Goal: Find specific page/section: Find specific page/section

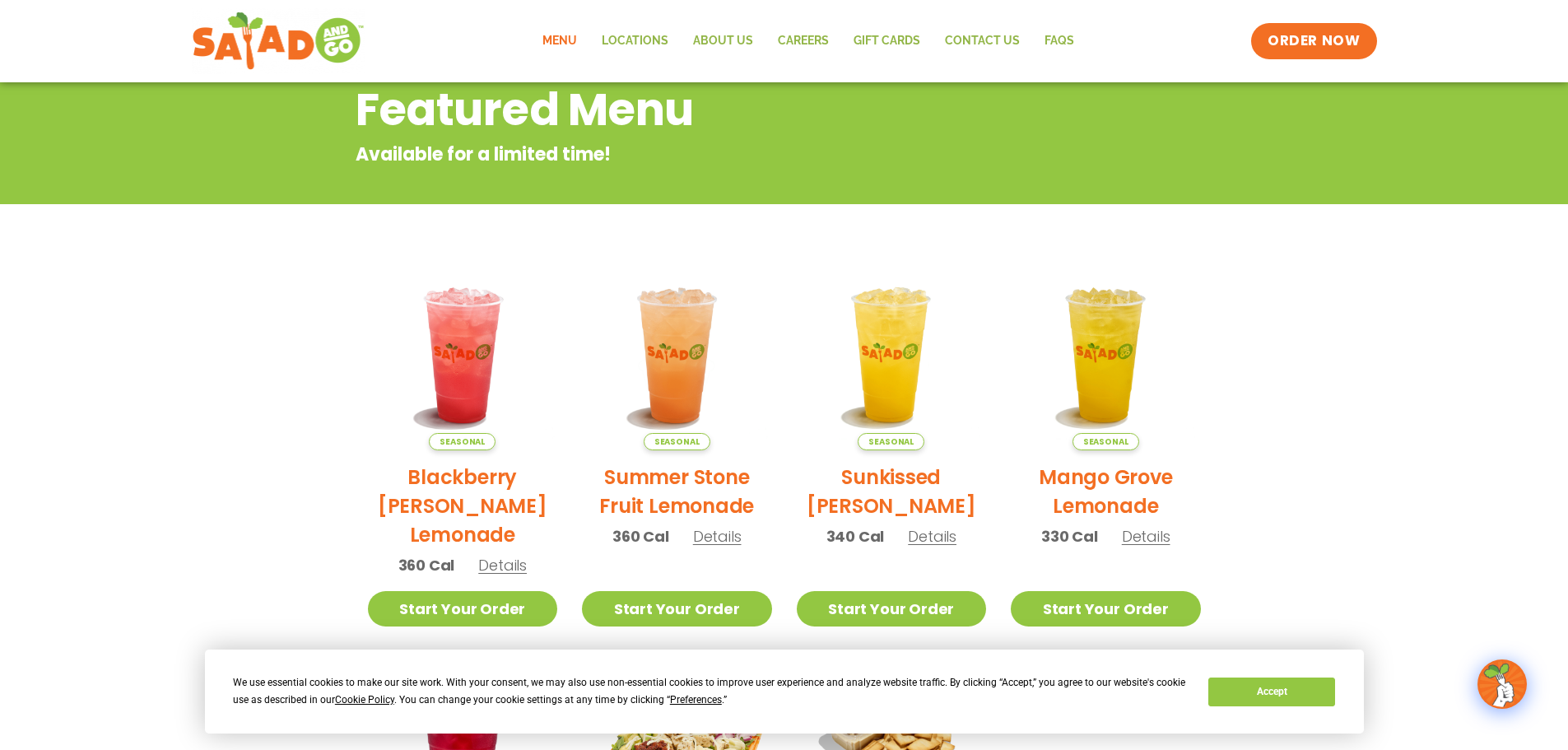
scroll to position [59, 0]
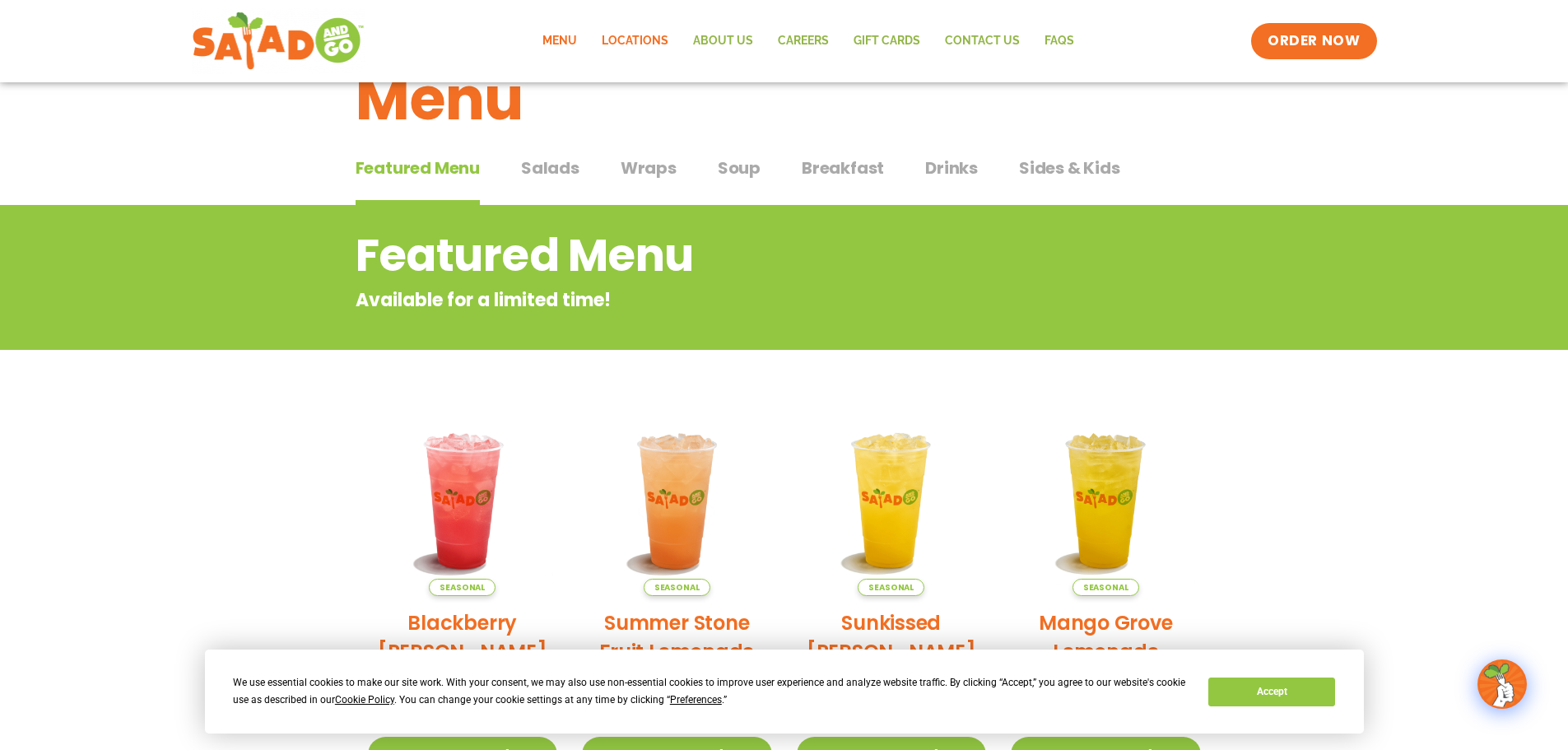
click at [634, 36] on link "Locations" at bounding box center [635, 41] width 92 height 38
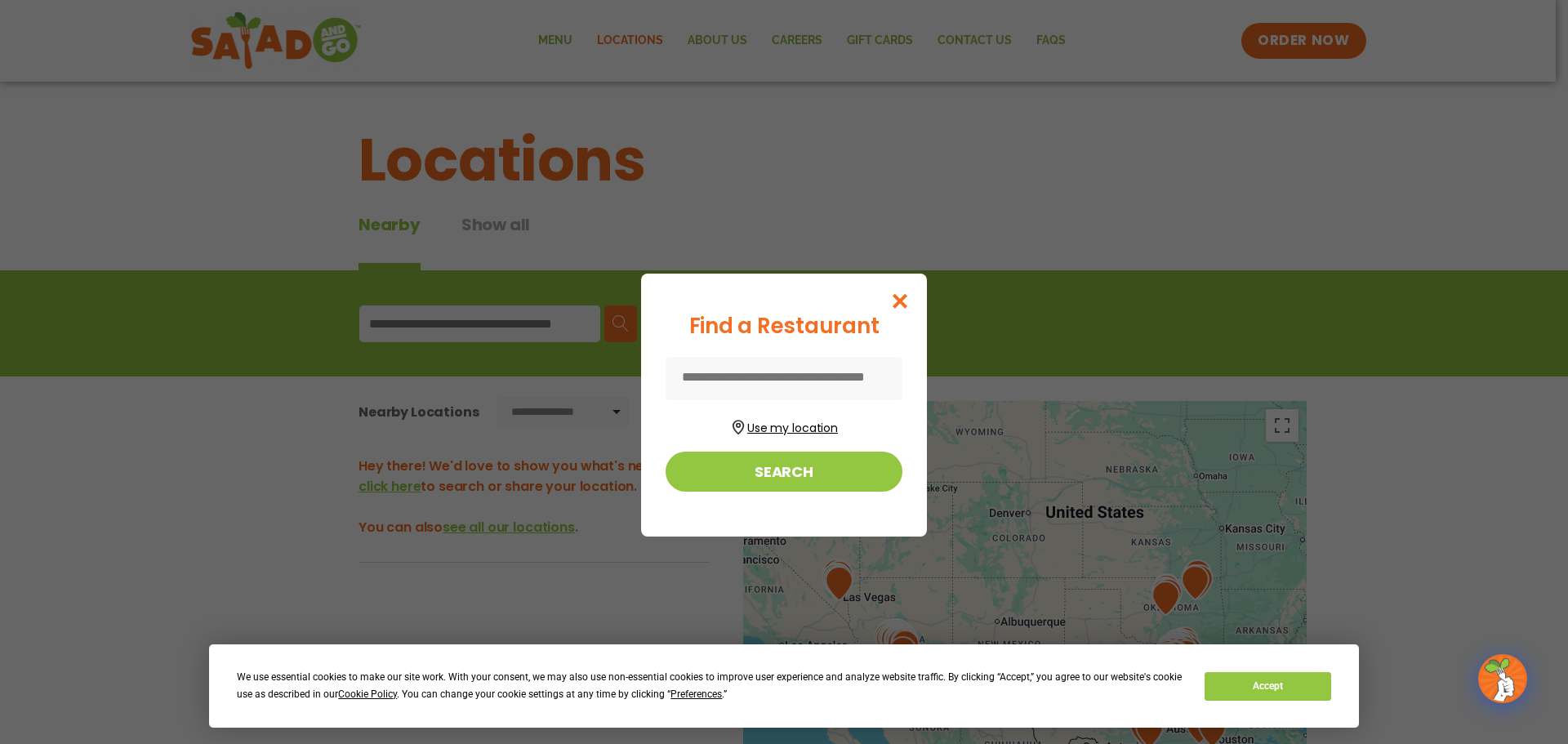
click at [780, 417] on button "Use my location" at bounding box center [783, 425] width 236 height 22
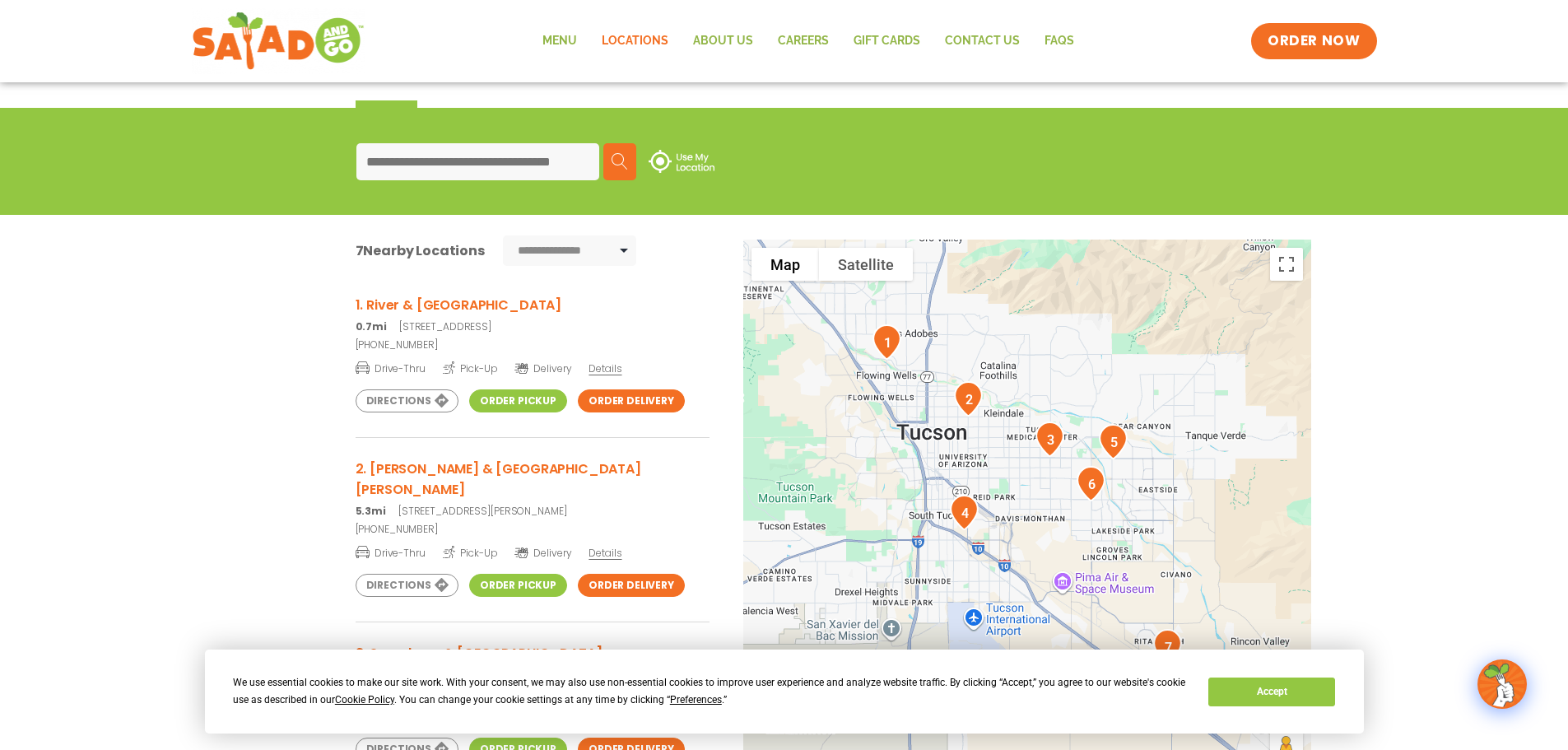
click at [412, 296] on h3 "1. River & La Cholla" at bounding box center [532, 304] width 354 height 20
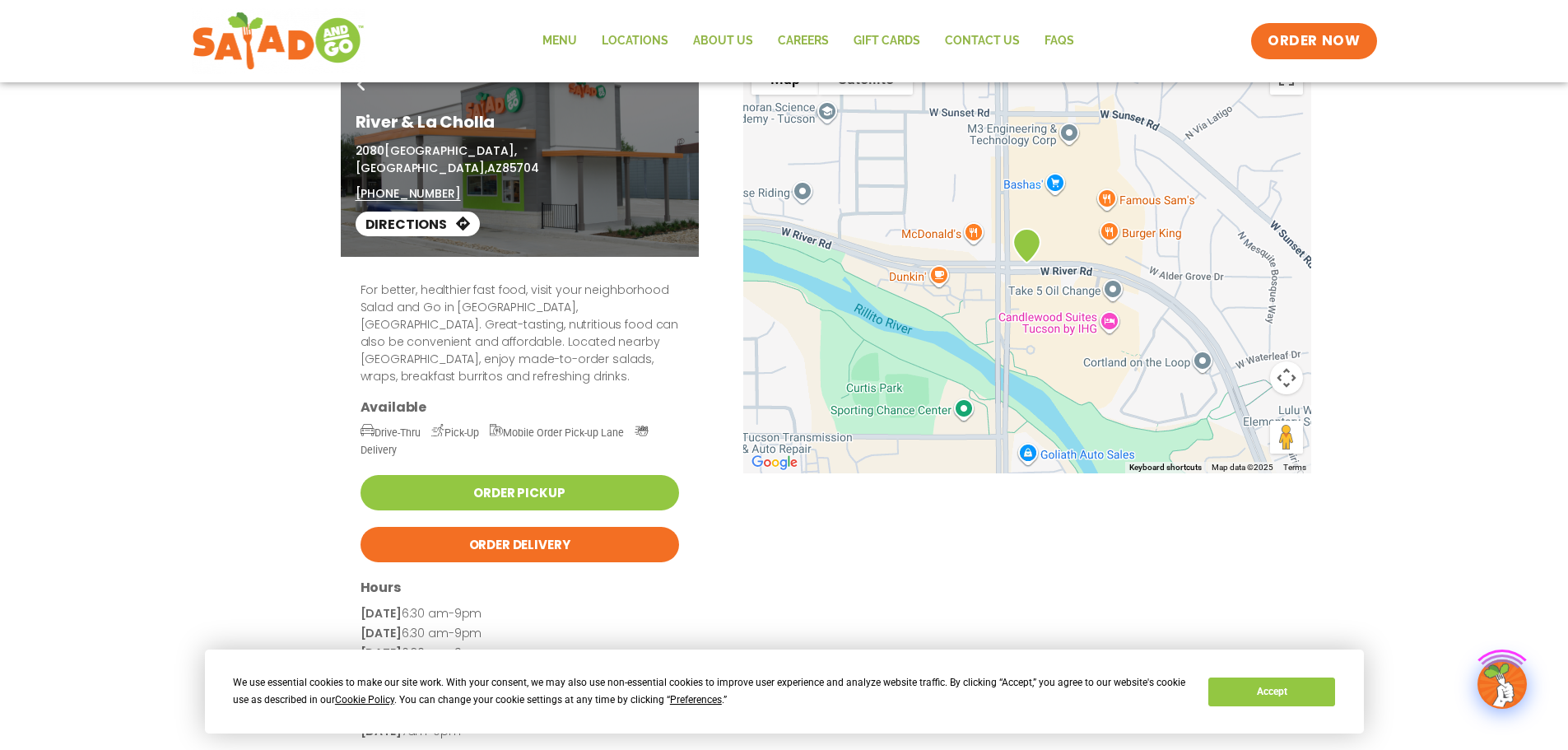
scroll to position [82, 0]
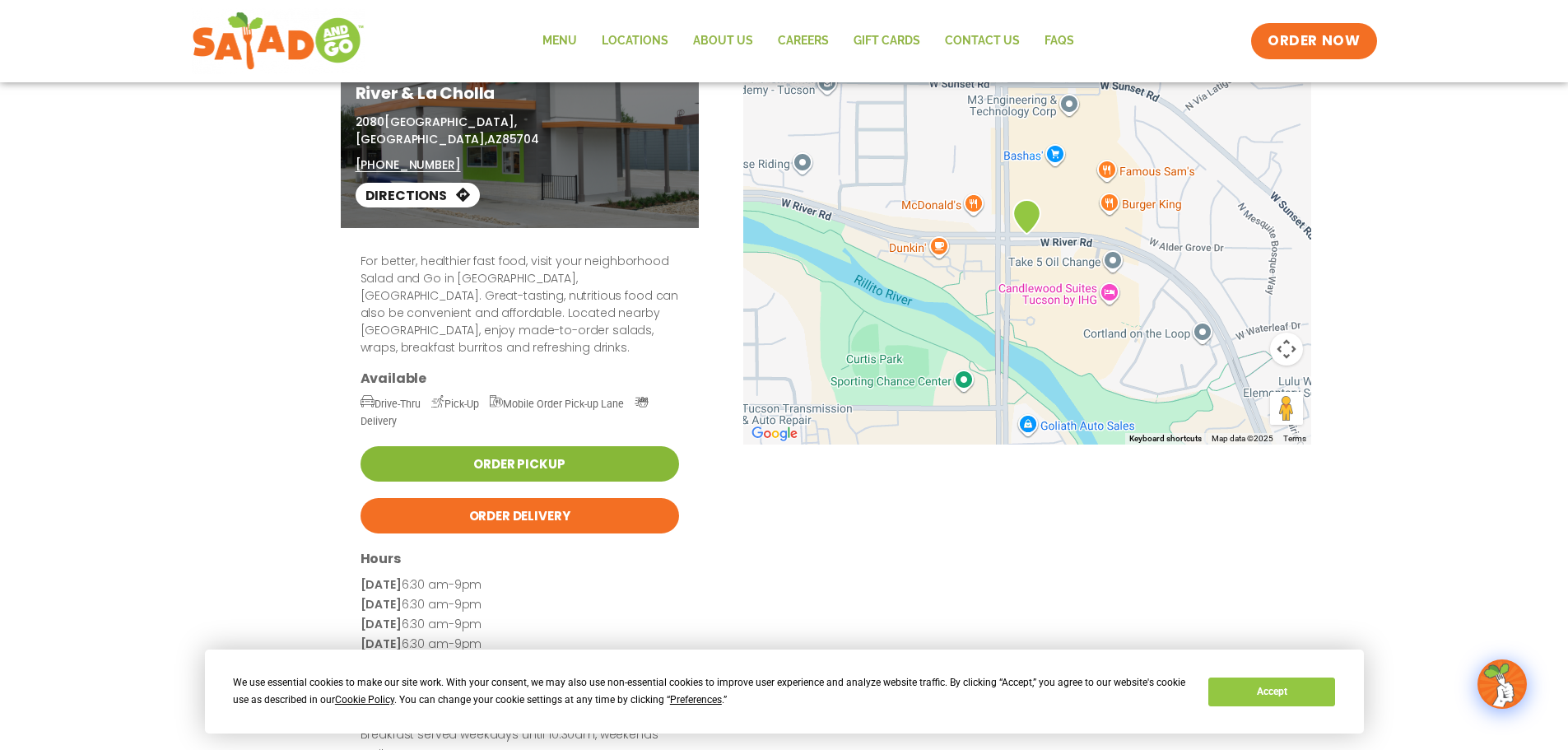
click at [526, 446] on link "Order Pickup" at bounding box center [520, 463] width 318 height 36
